Goal: Find contact information: Find contact information

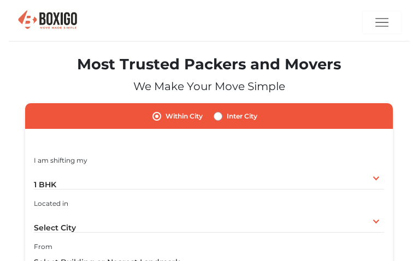
type input "YtZuNTZp"
type input "niverafur62@gmail.com"
type input "2791772527"
radio input "true"
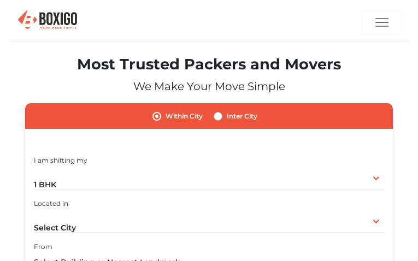
radio input "false"
